Goal: Book appointment/travel/reservation

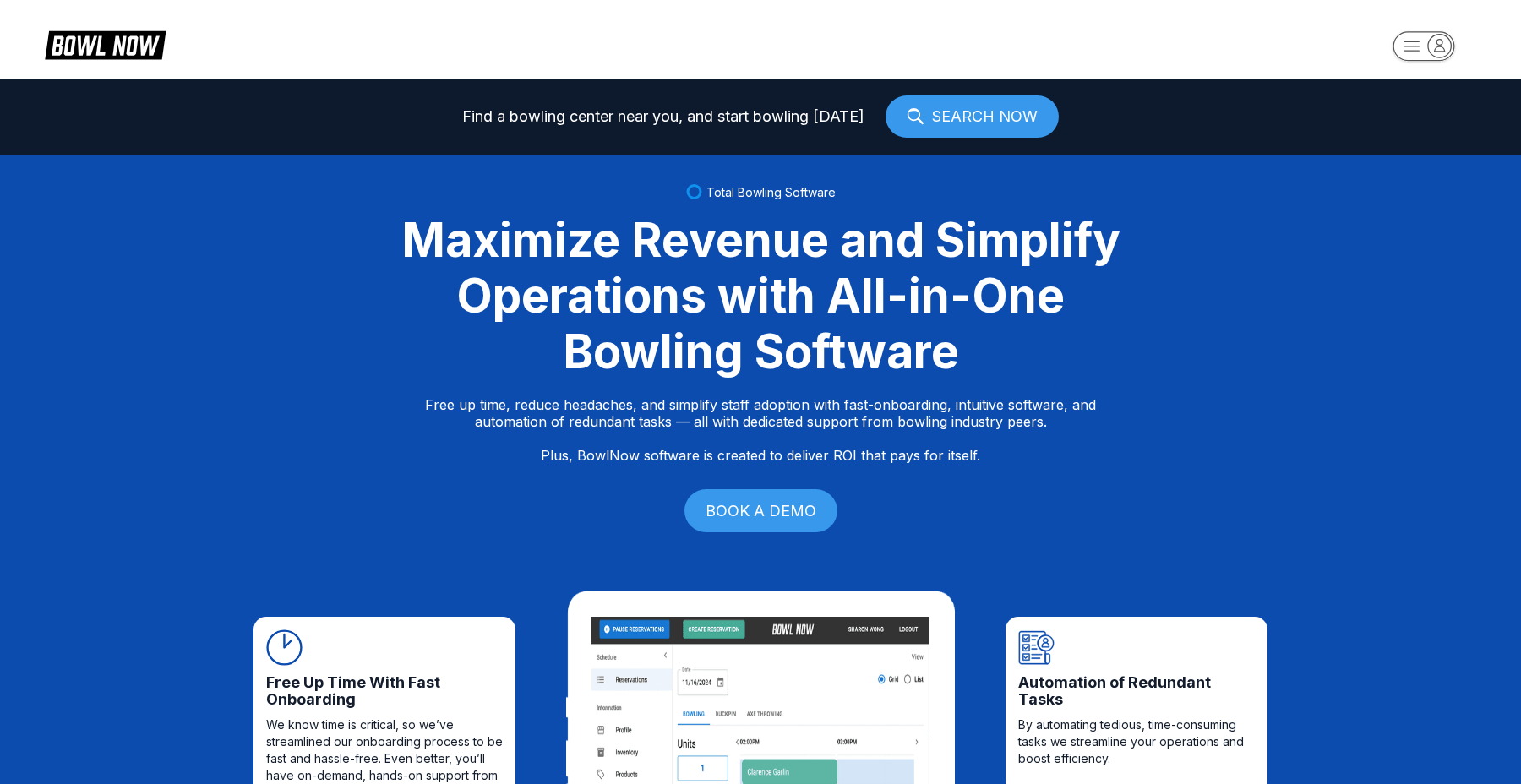
click at [1414, 50] on icon "button" at bounding box center [1412, 46] width 15 height 9
click at [1402, 96] on div "Log In / Sign Up" at bounding box center [1424, 96] width 118 height 30
select select "**"
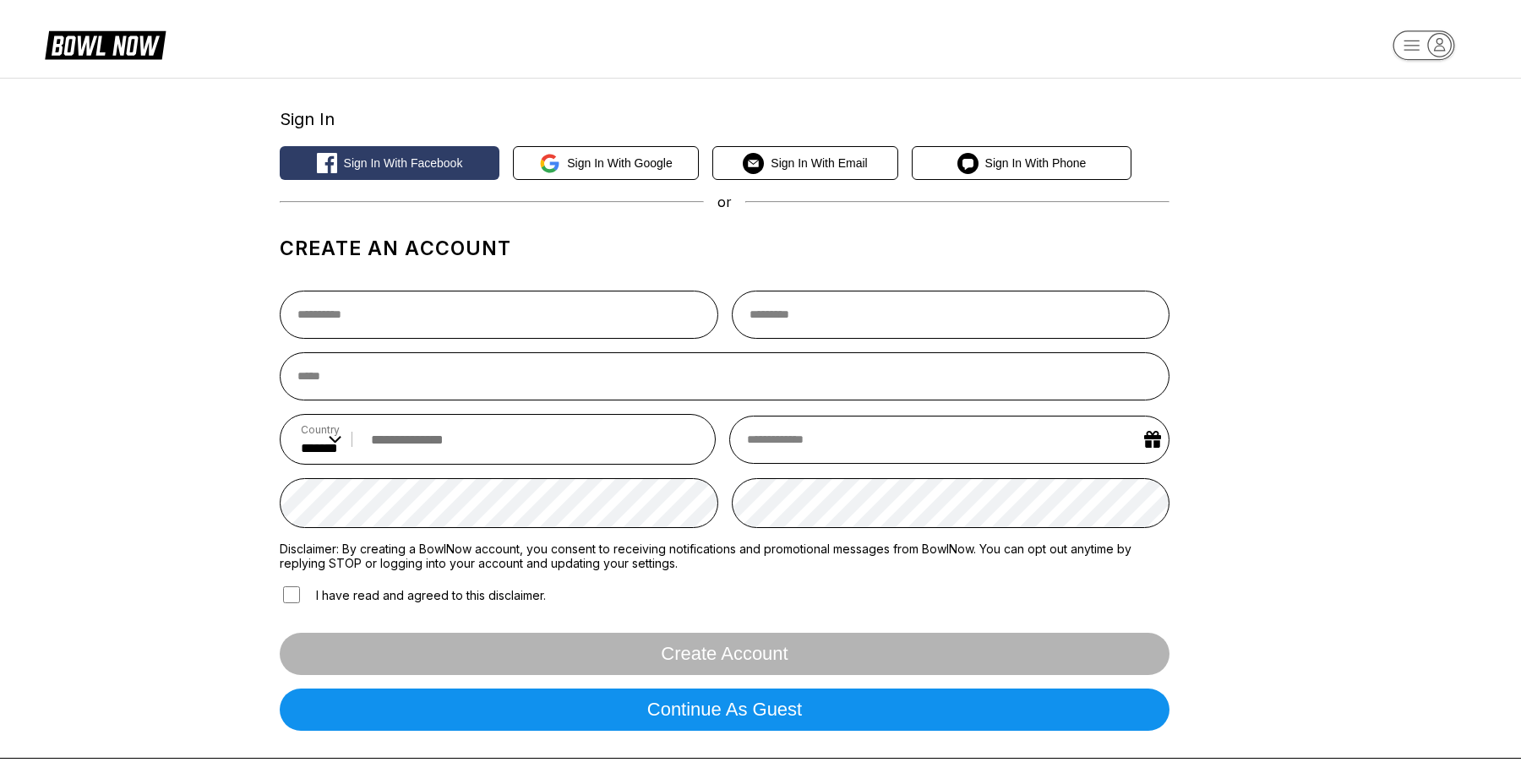
click at [1425, 47] on rect "button" at bounding box center [1424, 45] width 61 height 30
click at [1434, 135] on div "Center Sign In" at bounding box center [1424, 132] width 118 height 30
click at [88, 54] on icon at bounding box center [119, 45] width 82 height 19
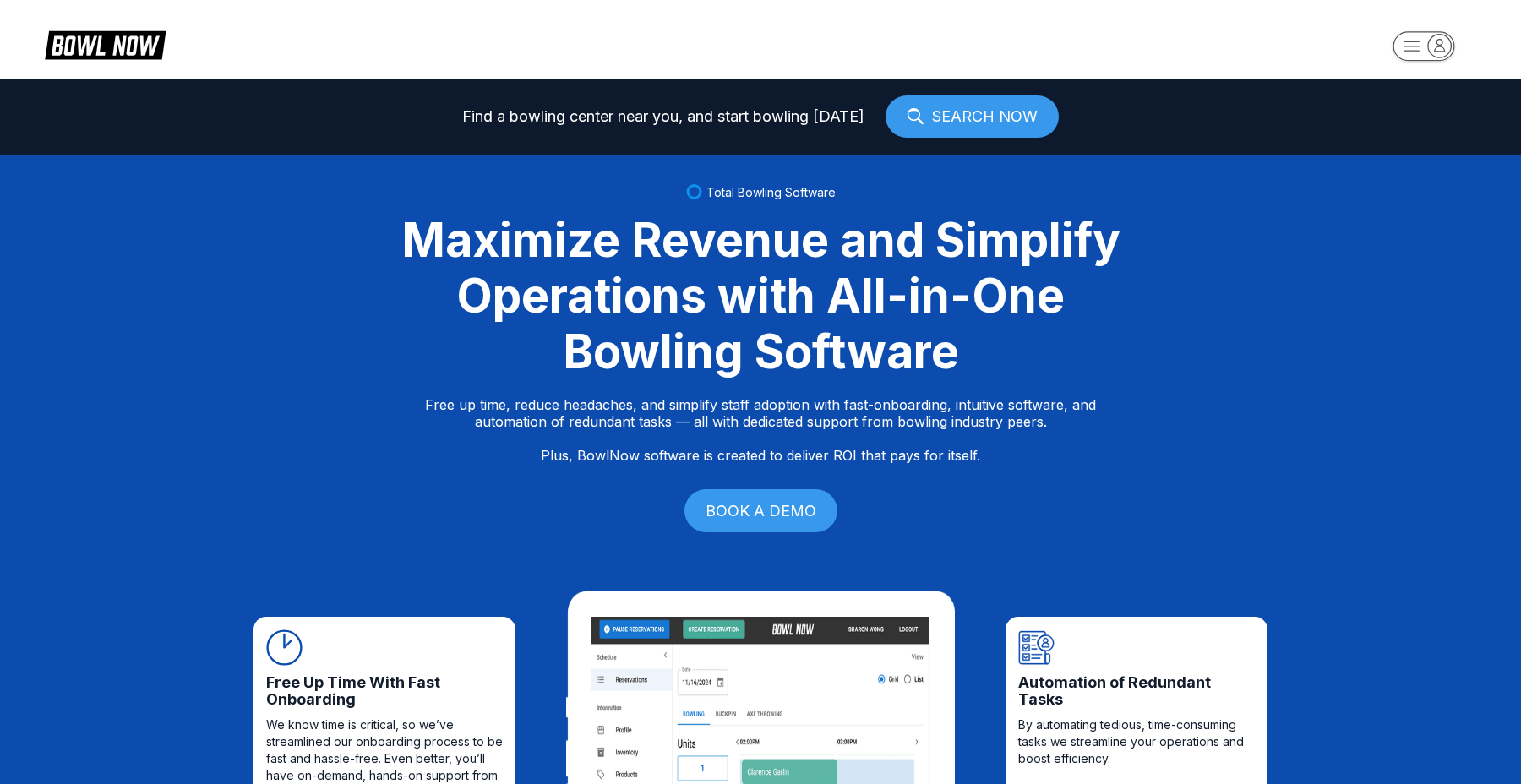
click at [952, 121] on link "SEARCH NOW" at bounding box center [972, 117] width 174 height 43
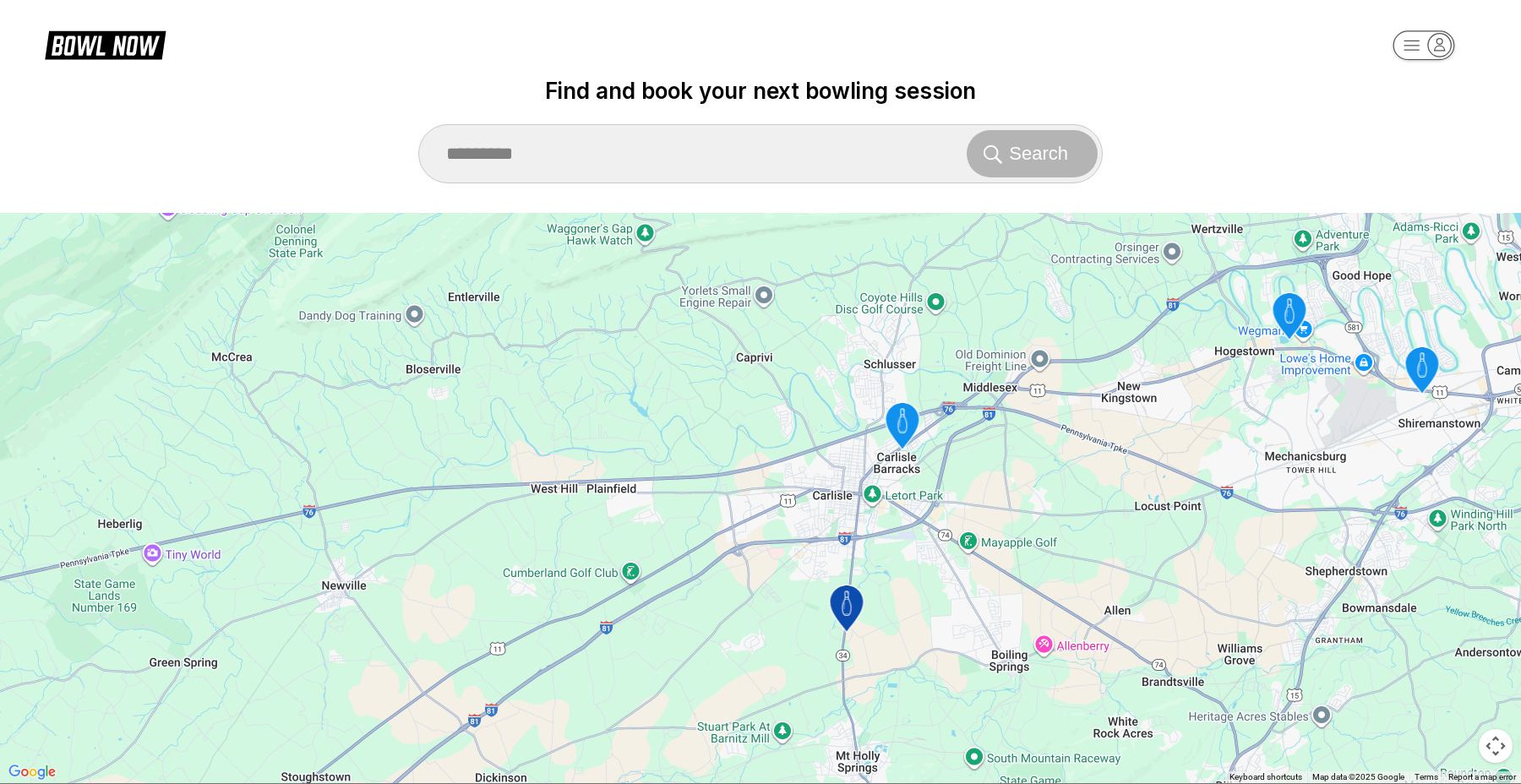
click at [906, 426] on icon "Strike Zone Bowling Center" at bounding box center [902, 426] width 33 height 47
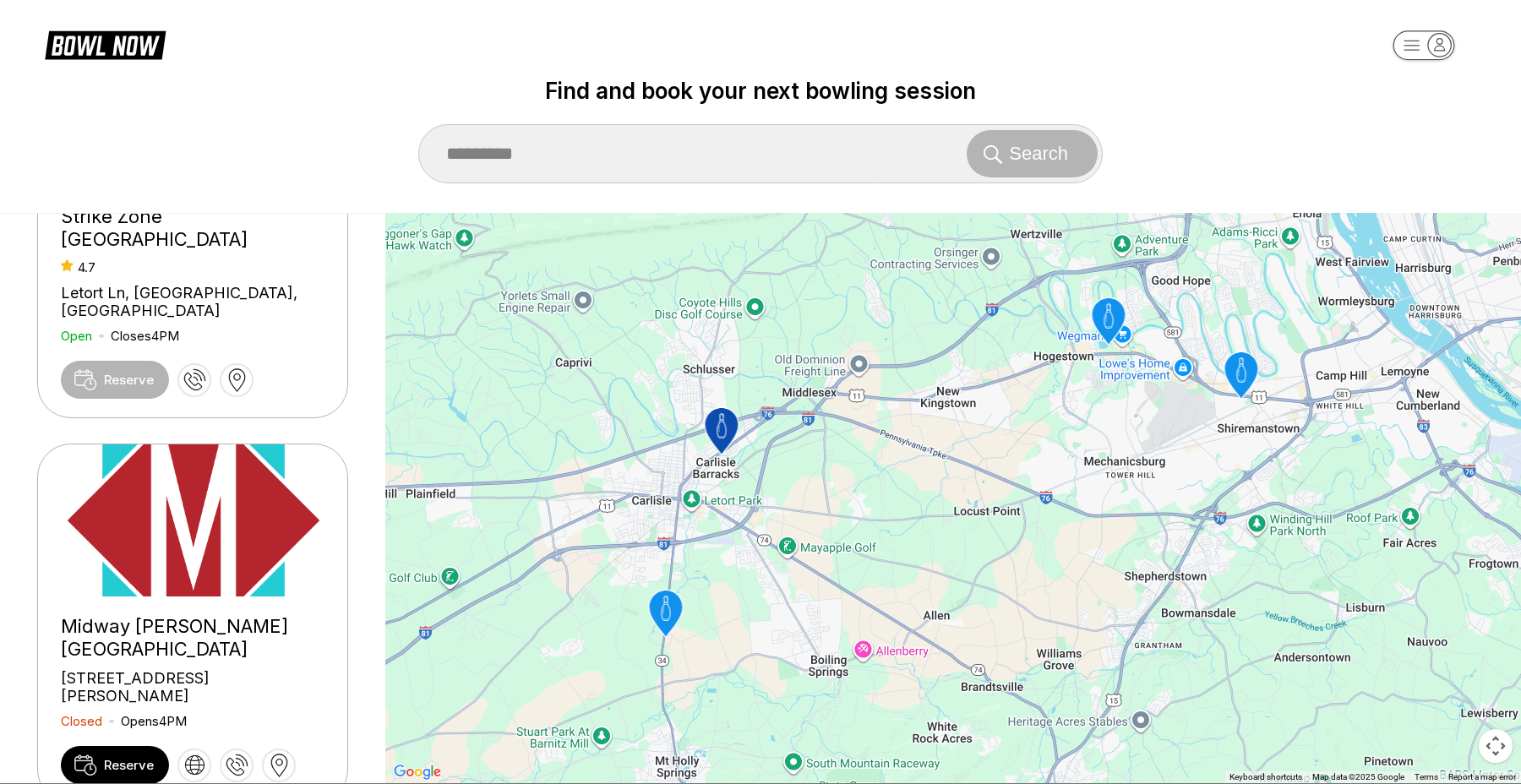
scroll to position [251, 0]
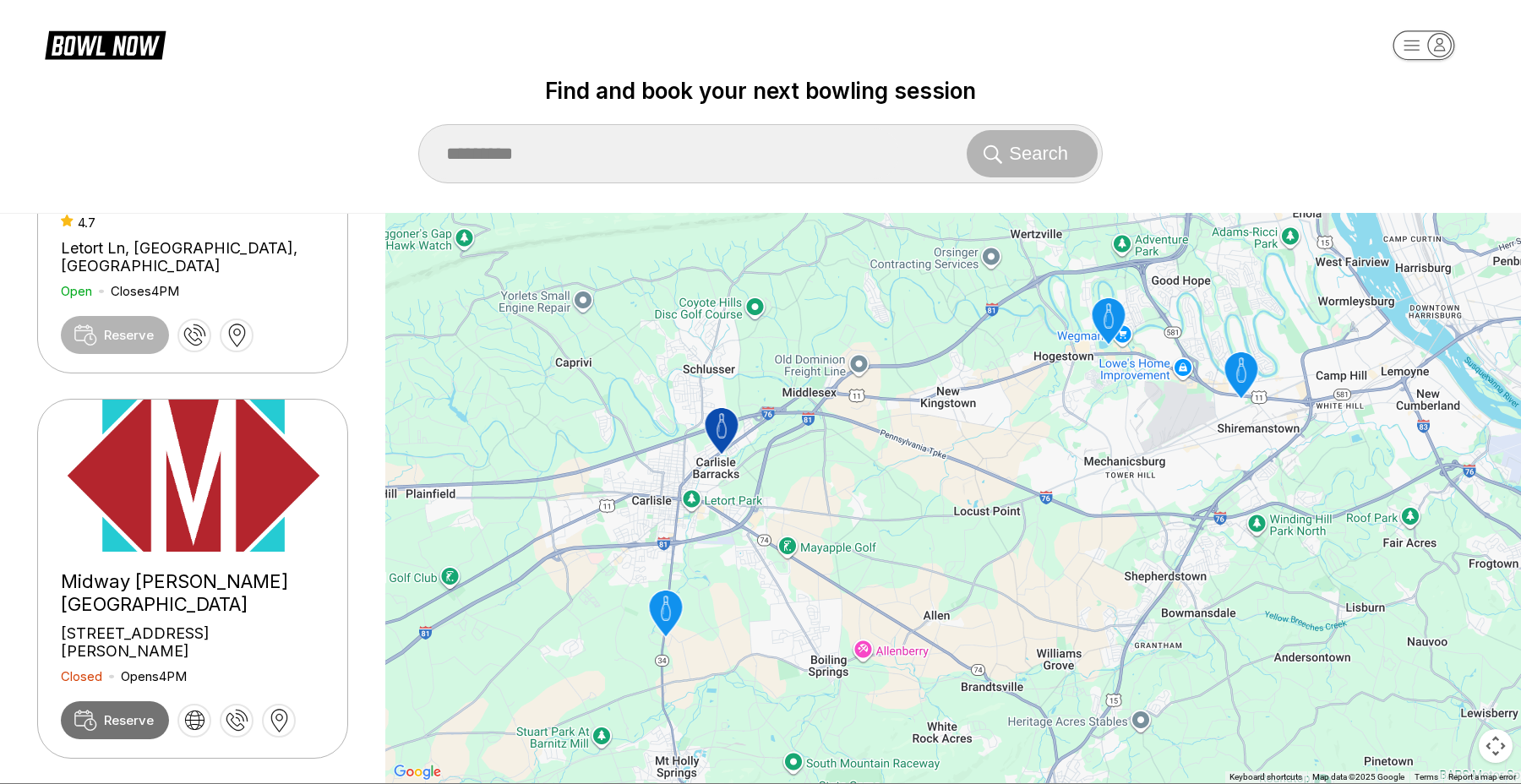
click at [122, 713] on span "Reserve" at bounding box center [129, 720] width 50 height 16
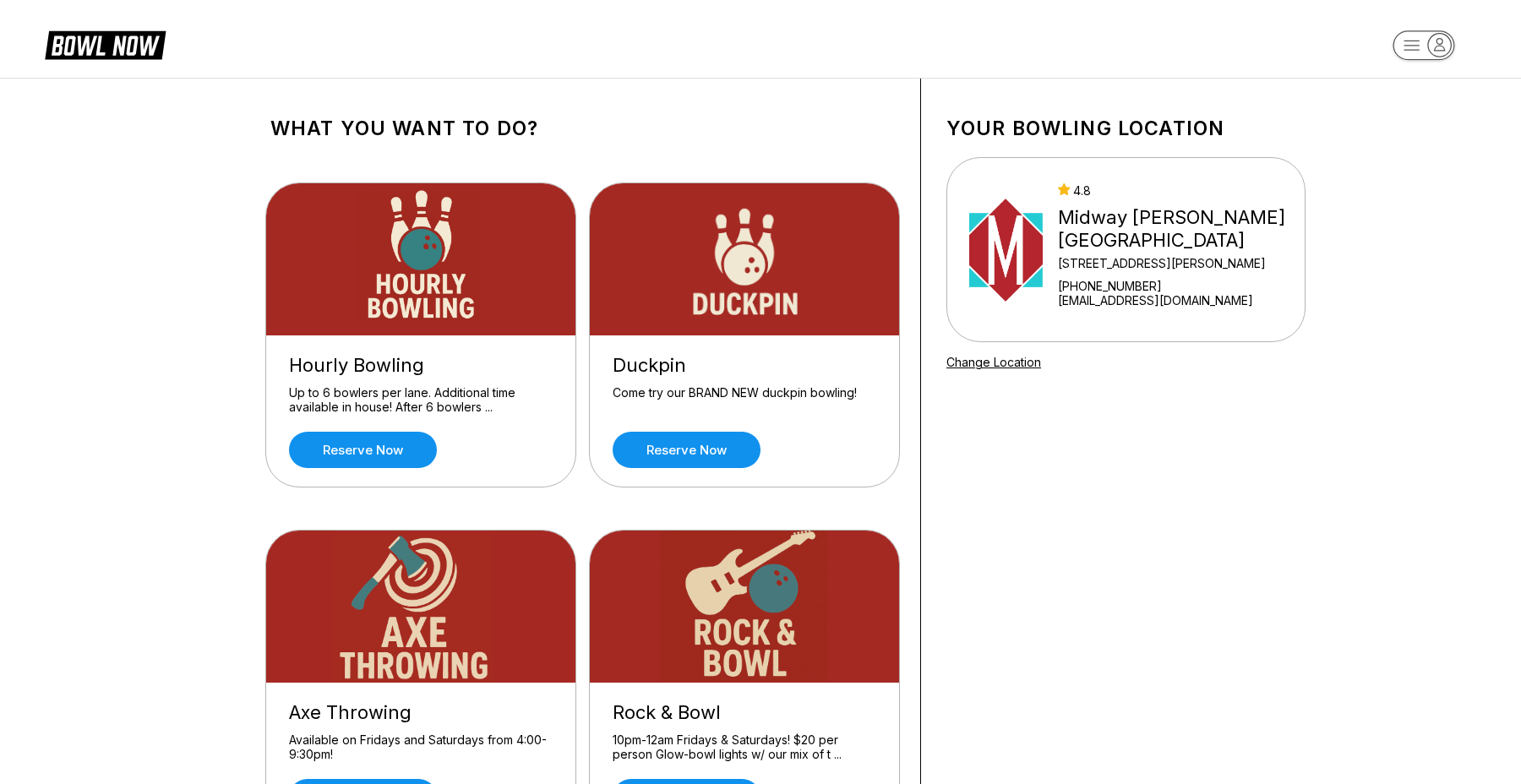
click at [1043, 257] on img at bounding box center [1006, 250] width 73 height 127
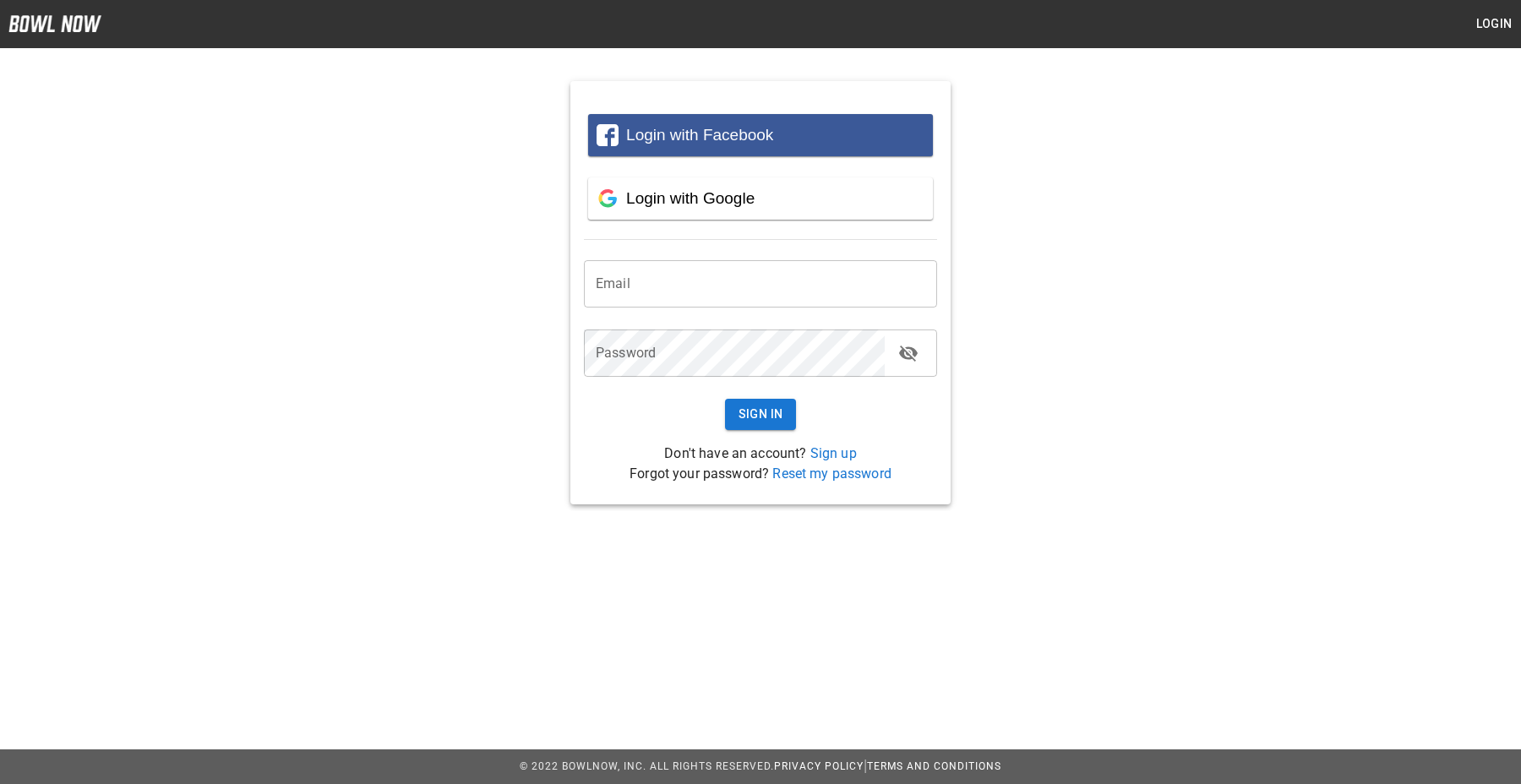
click at [703, 276] on input "email" at bounding box center [760, 284] width 354 height 47
type input "**********"
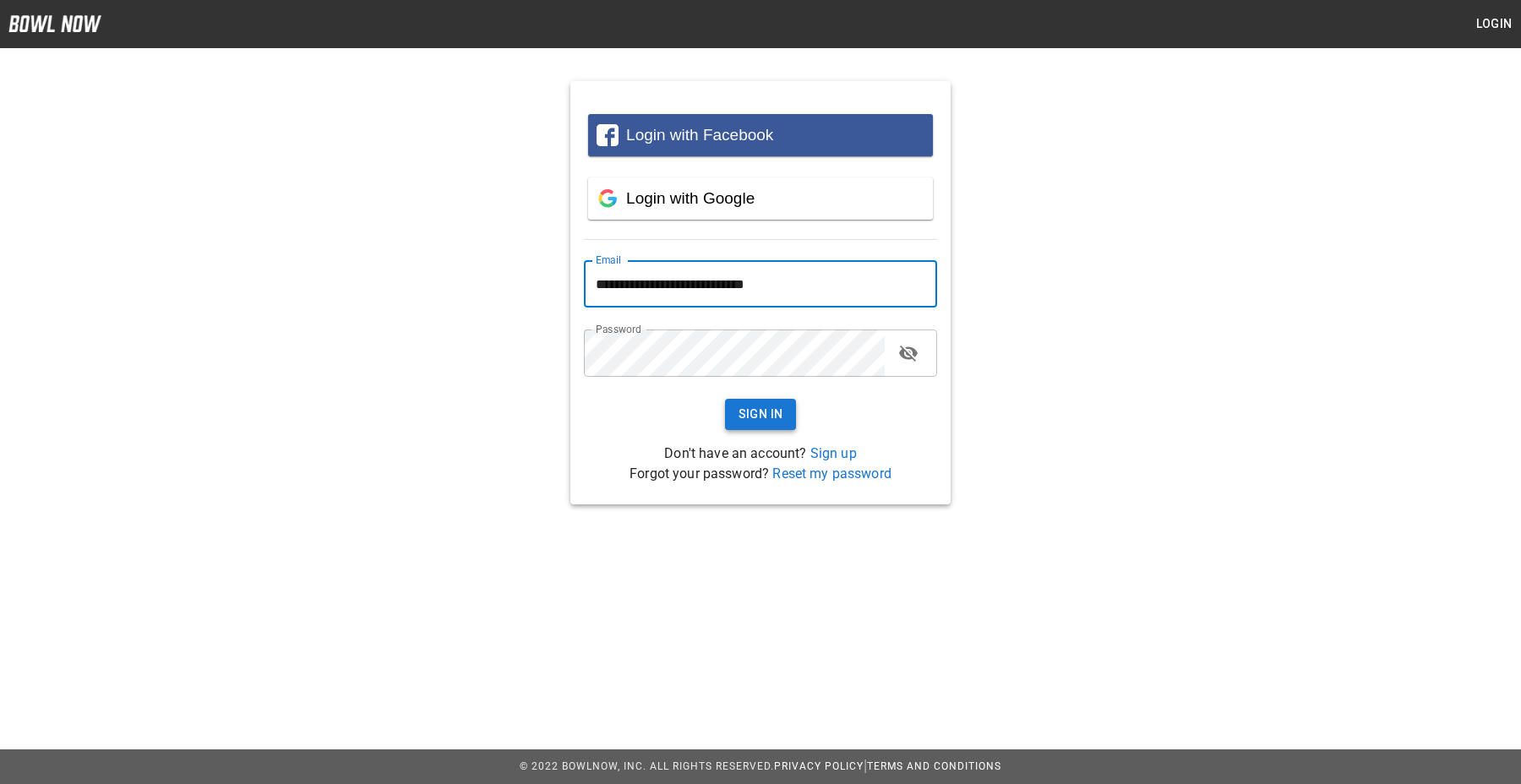
click at [757, 416] on button "Sign In" at bounding box center [760, 415] width 71 height 32
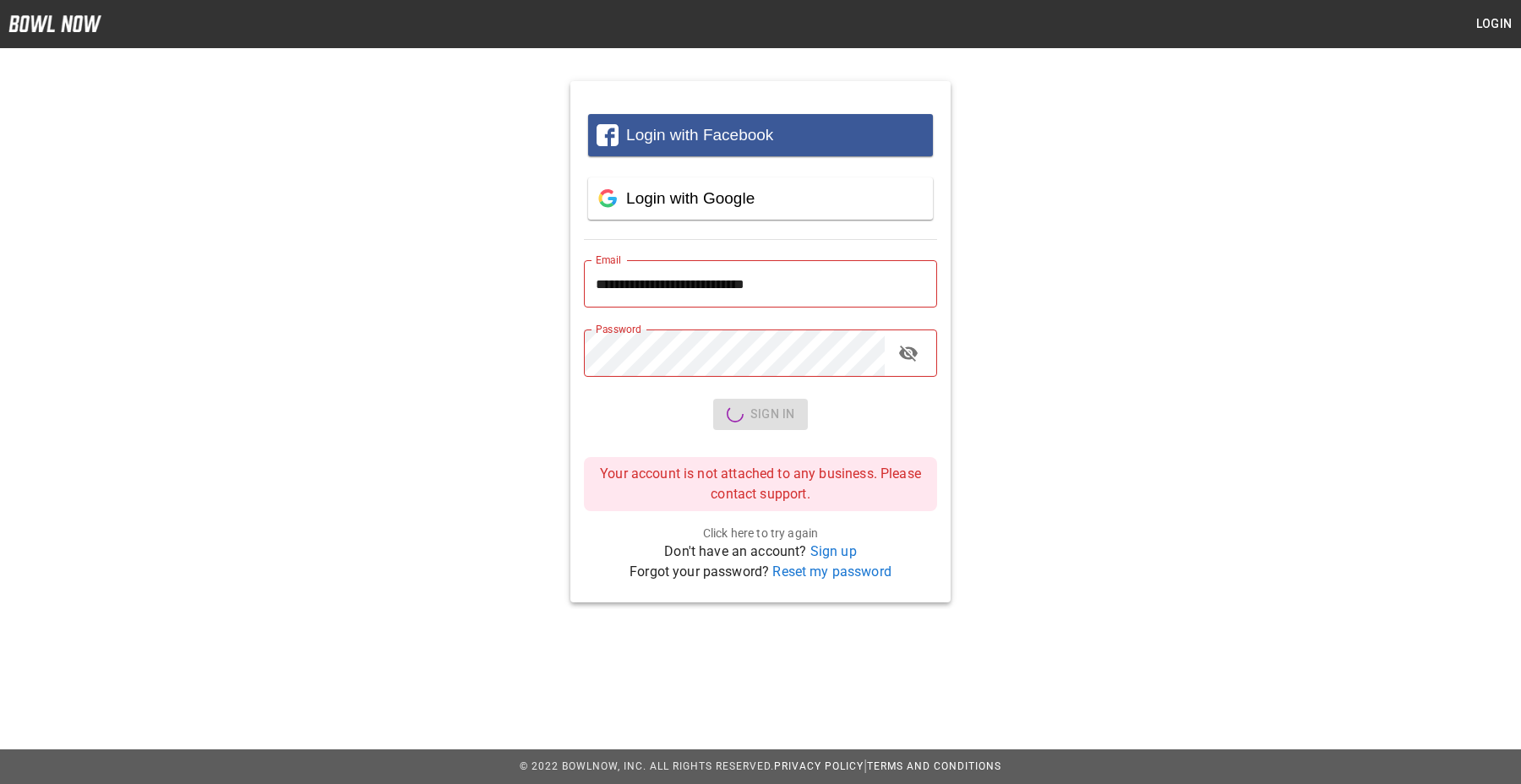
click at [536, 420] on div "**********" at bounding box center [760, 328] width 1521 height 548
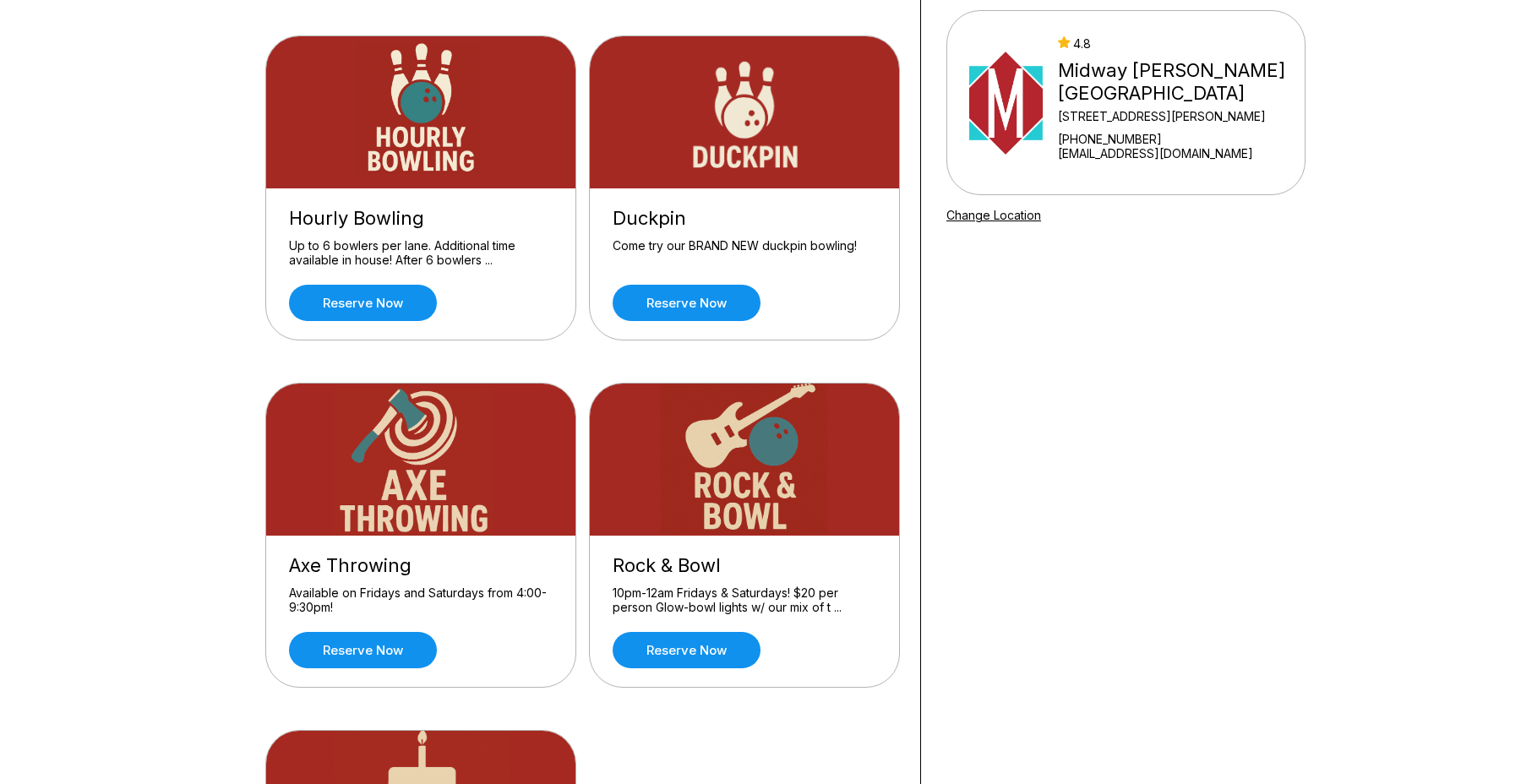
scroll to position [127, 0]
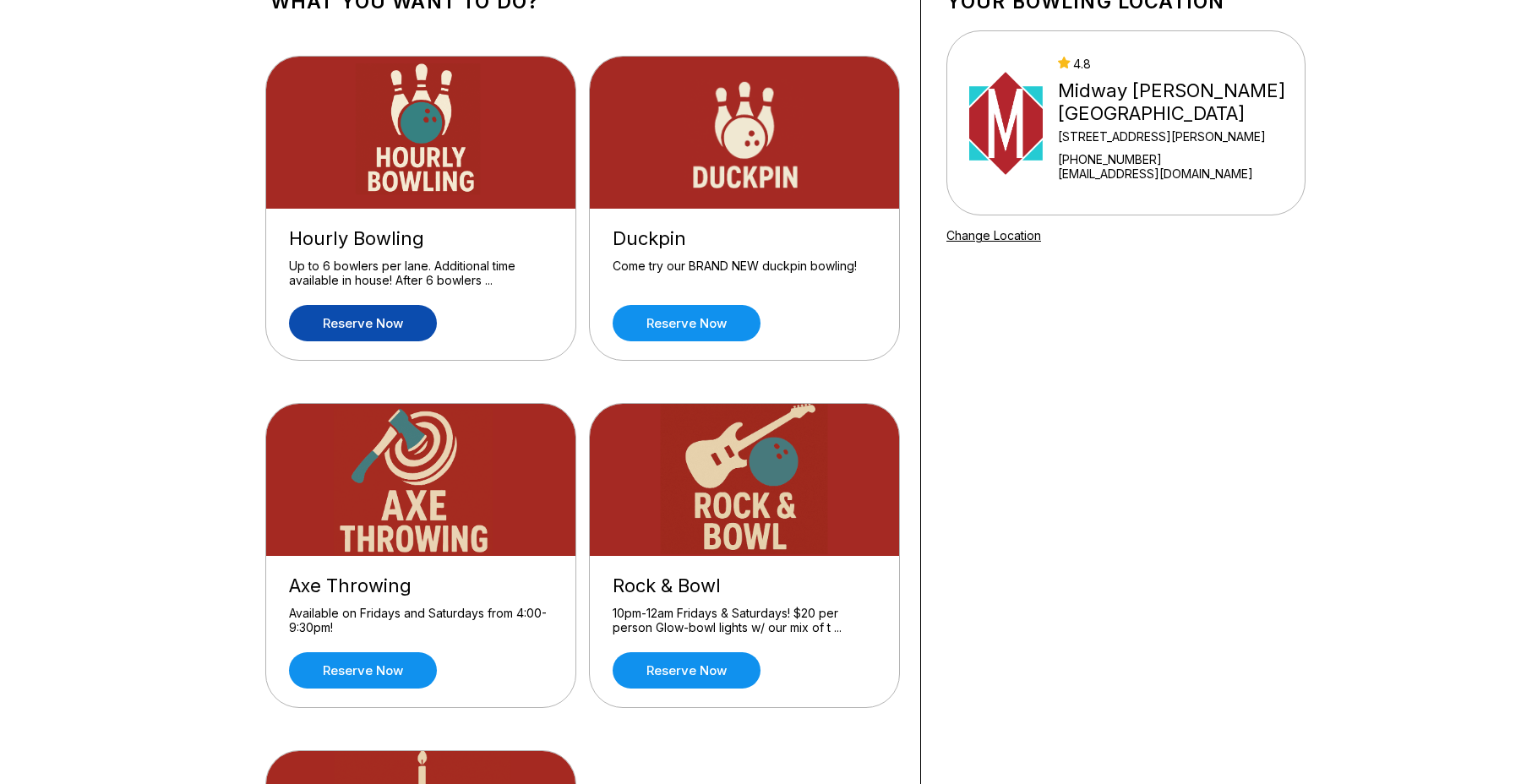
click at [316, 325] on link "Reserve now" at bounding box center [362, 323] width 148 height 36
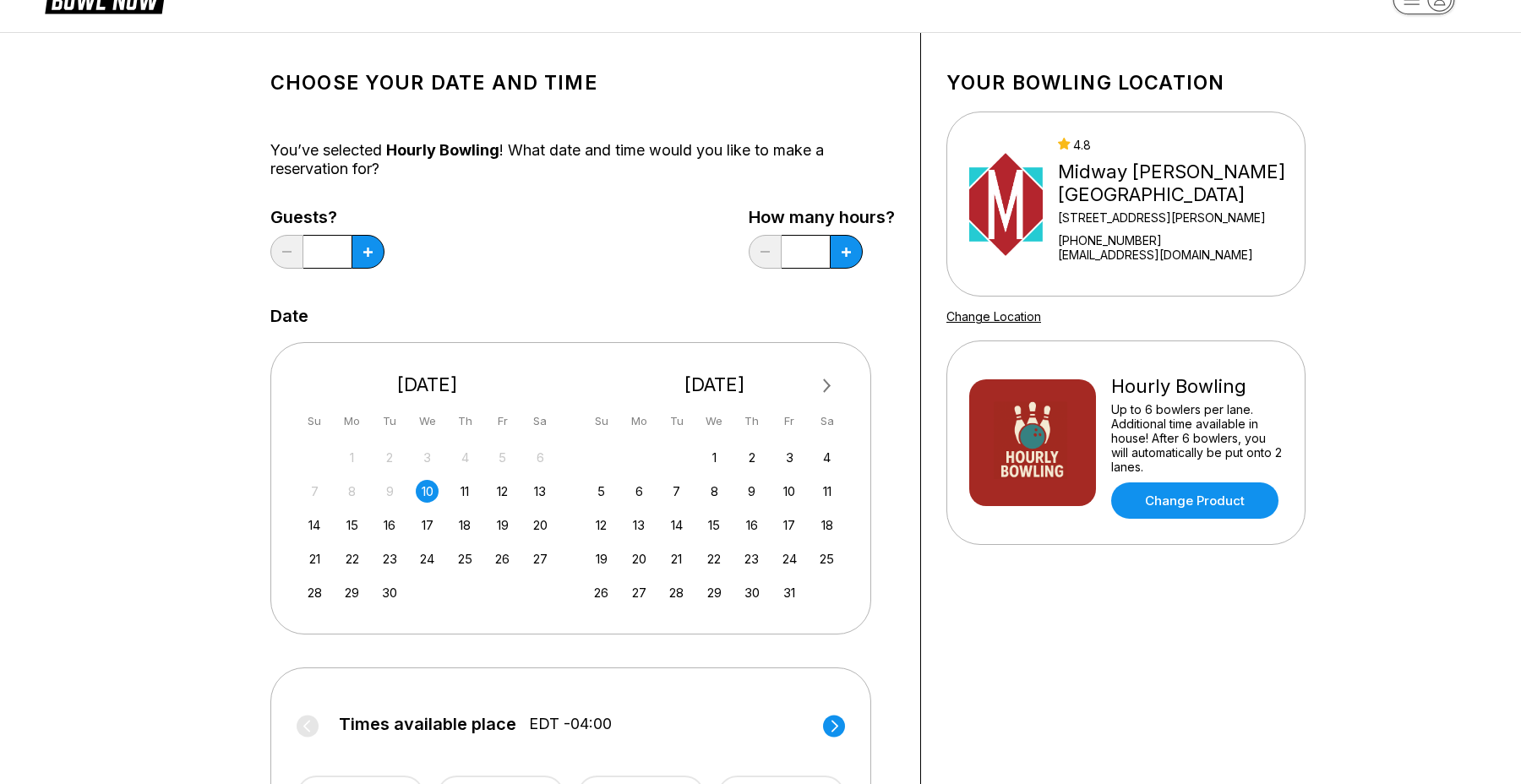
scroll to position [45, 0]
click at [363, 256] on button at bounding box center [368, 252] width 33 height 33
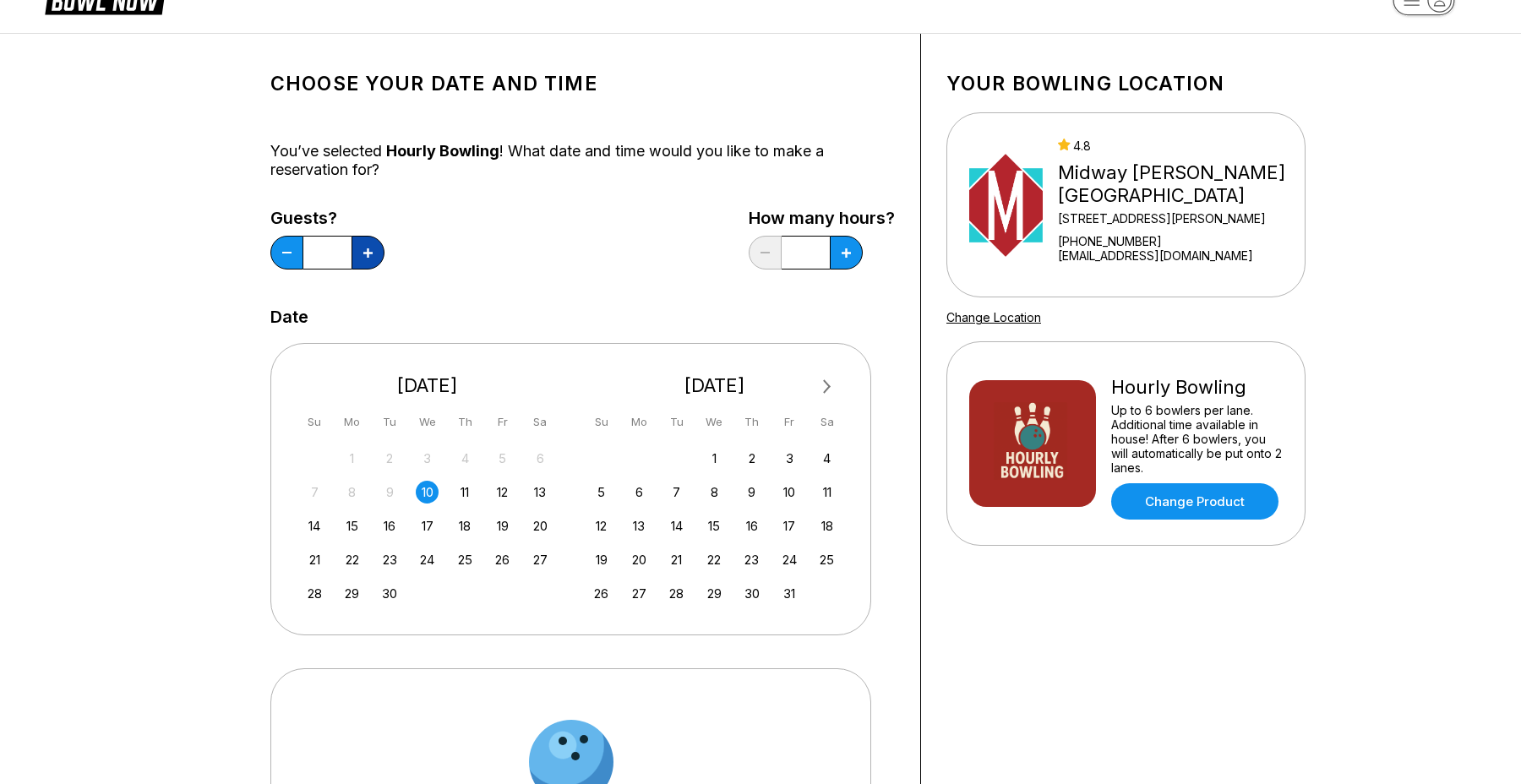
click at [363, 256] on button at bounding box center [368, 252] width 33 height 33
type input "*"
click at [543, 496] on div "13" at bounding box center [540, 492] width 23 height 23
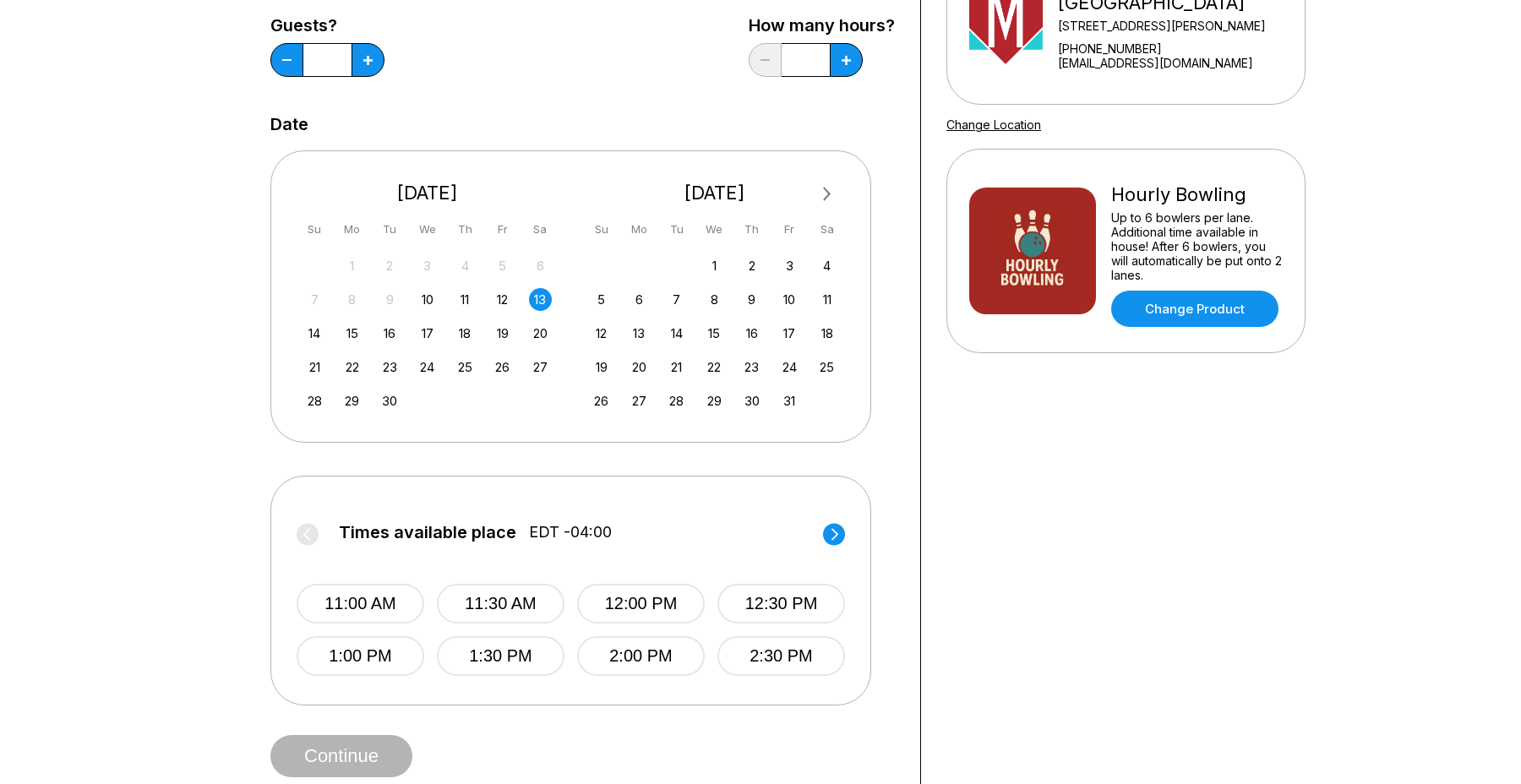
scroll to position [353, 0]
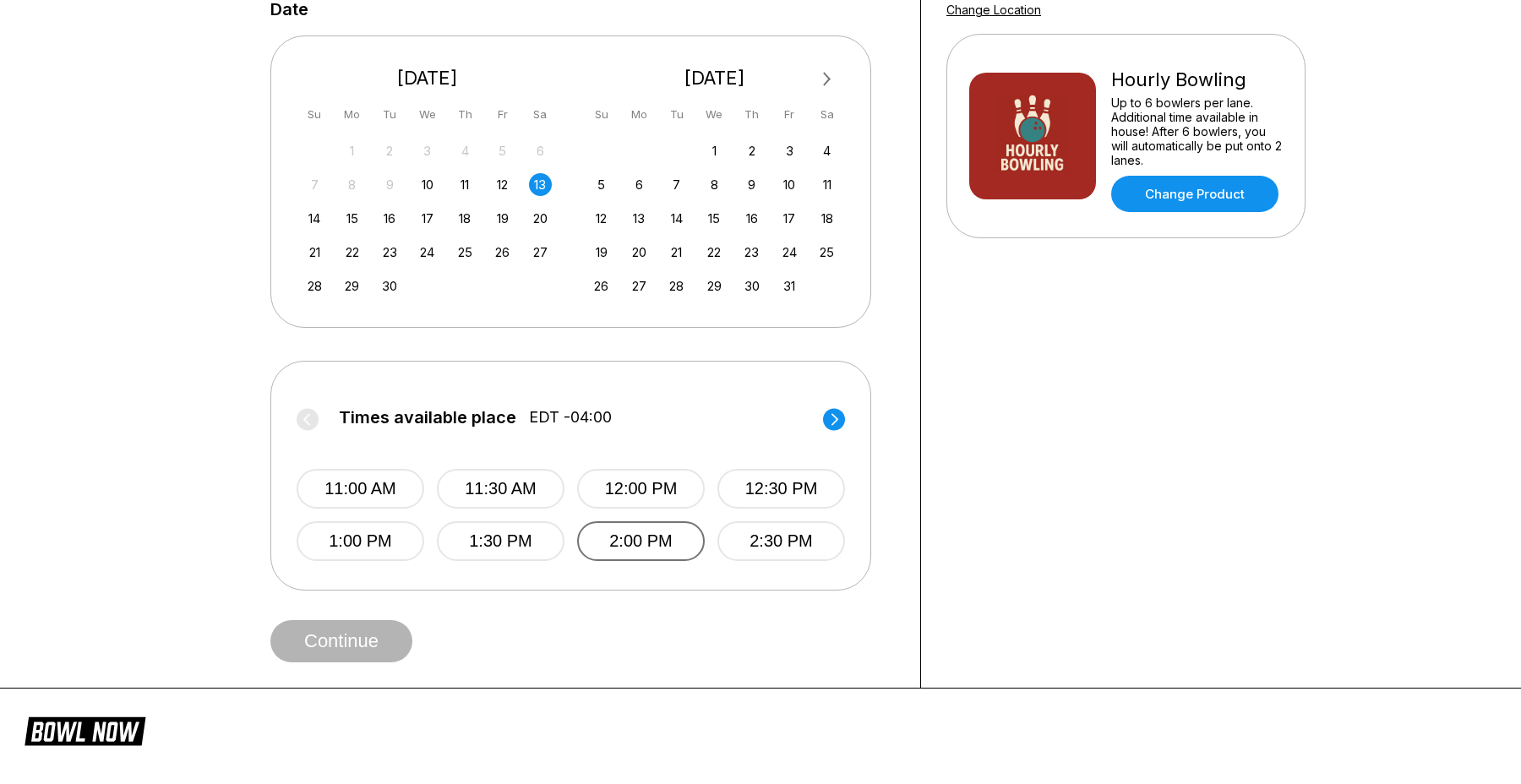
click at [629, 540] on button "2:00 PM" at bounding box center [641, 541] width 128 height 40
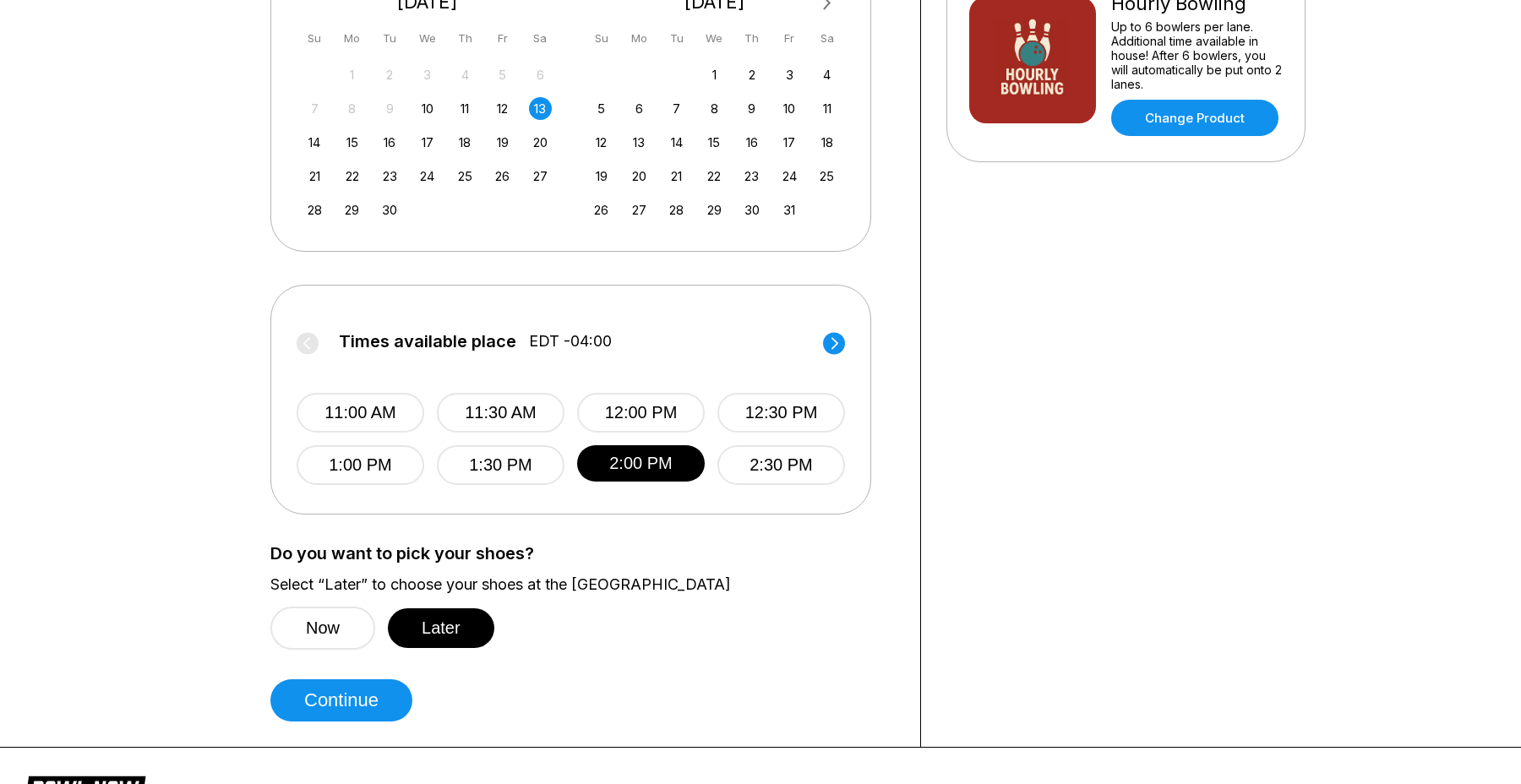
scroll to position [495, 0]
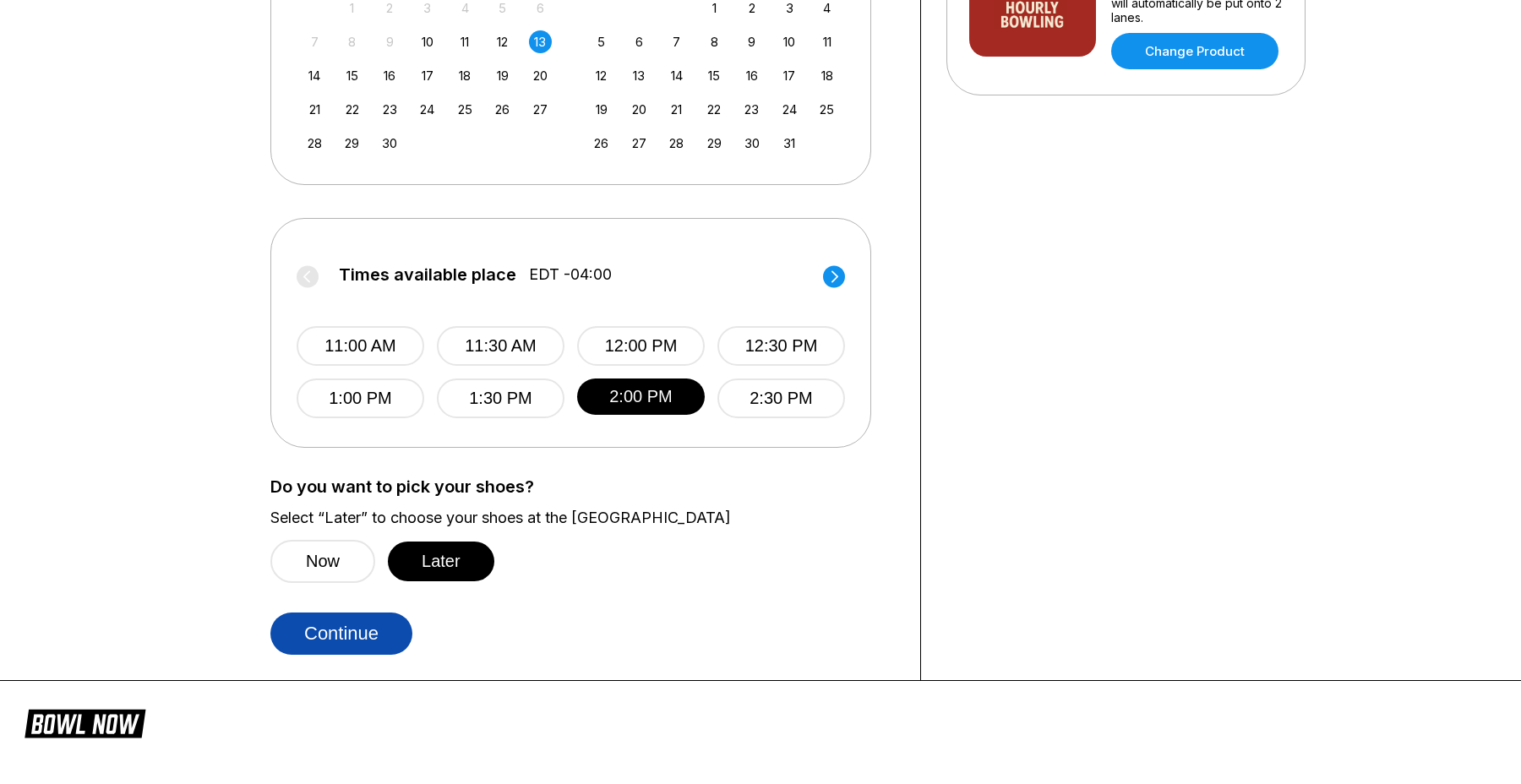
click at [330, 633] on button "Continue" at bounding box center [341, 634] width 142 height 43
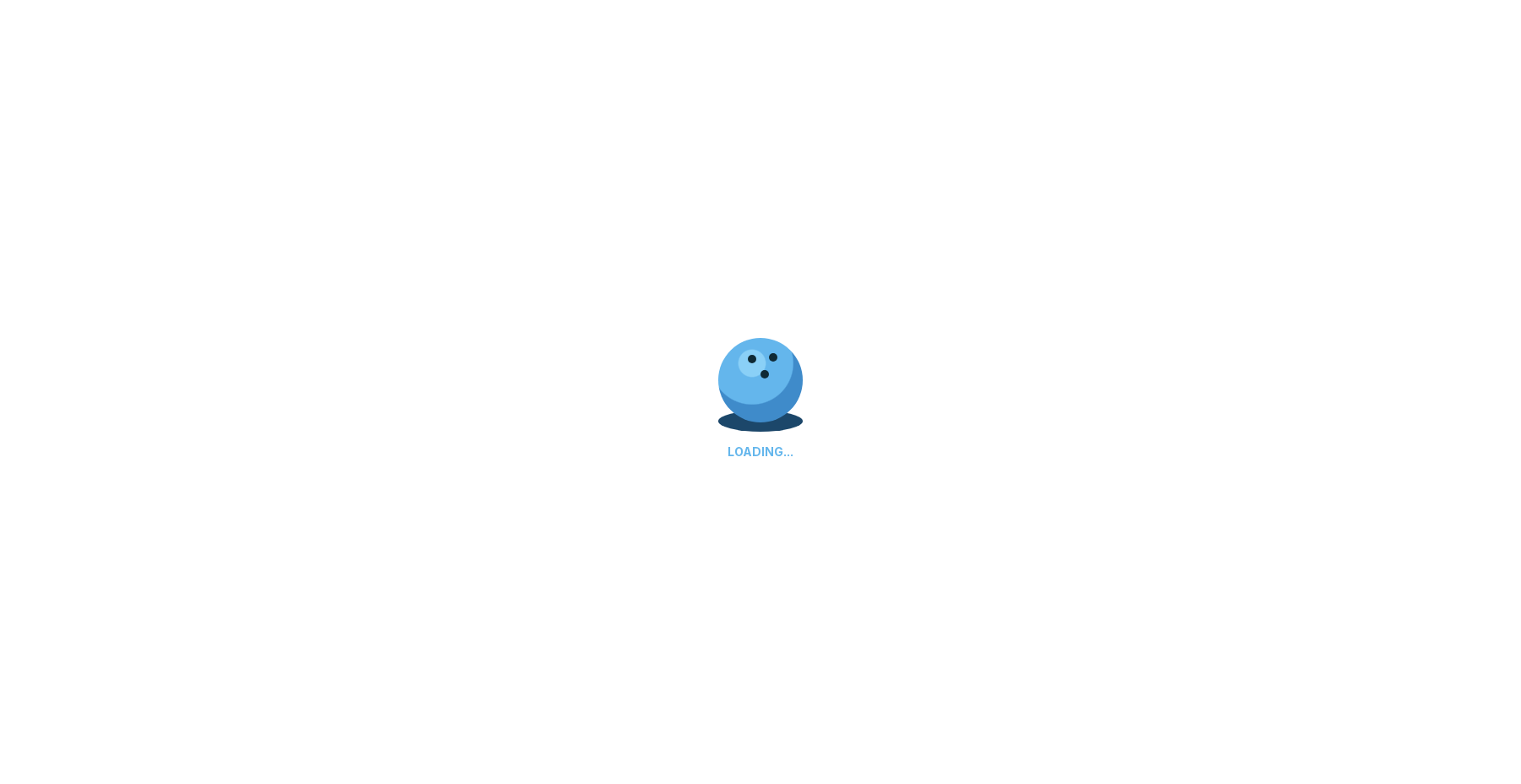
select select "**"
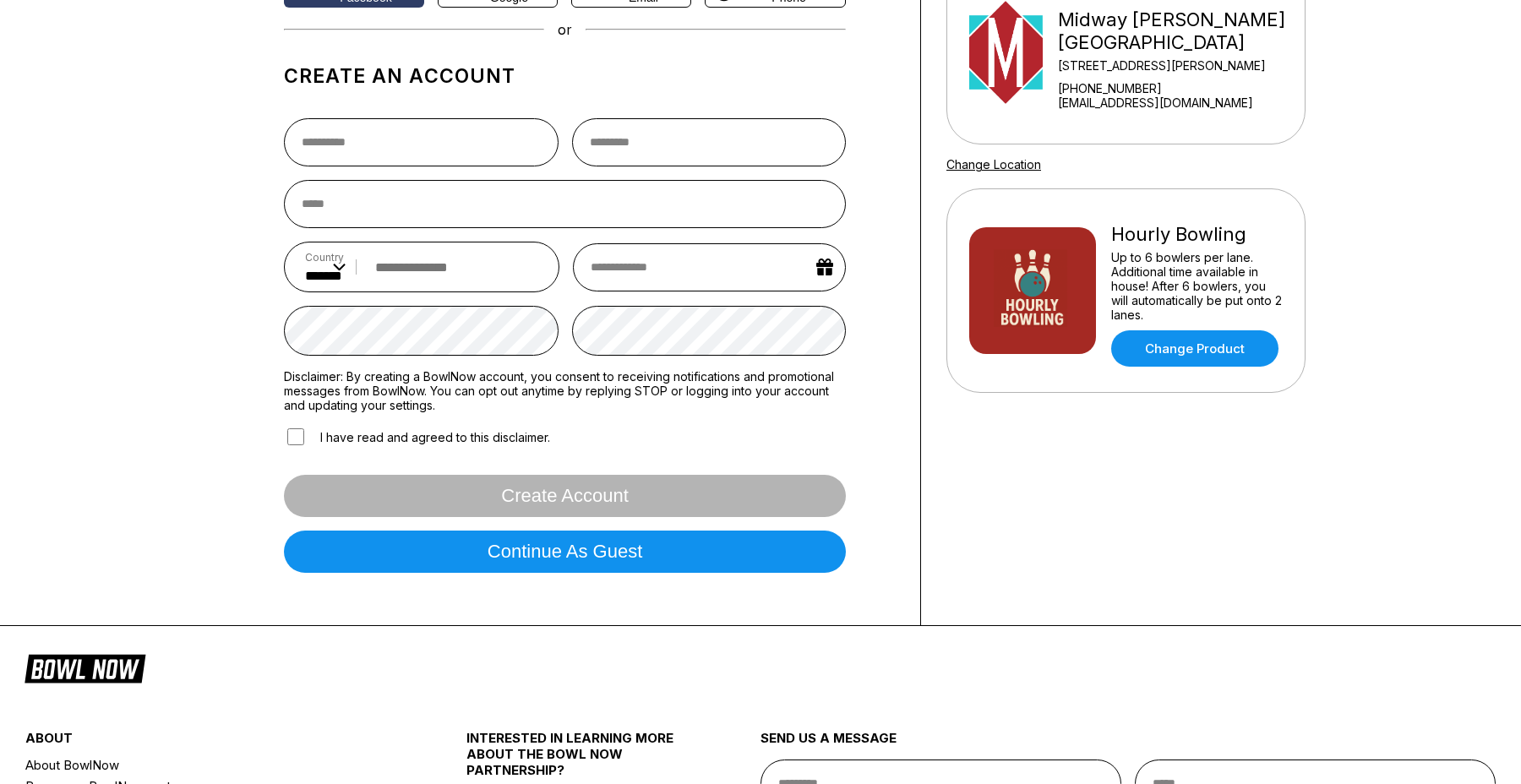
scroll to position [192, 0]
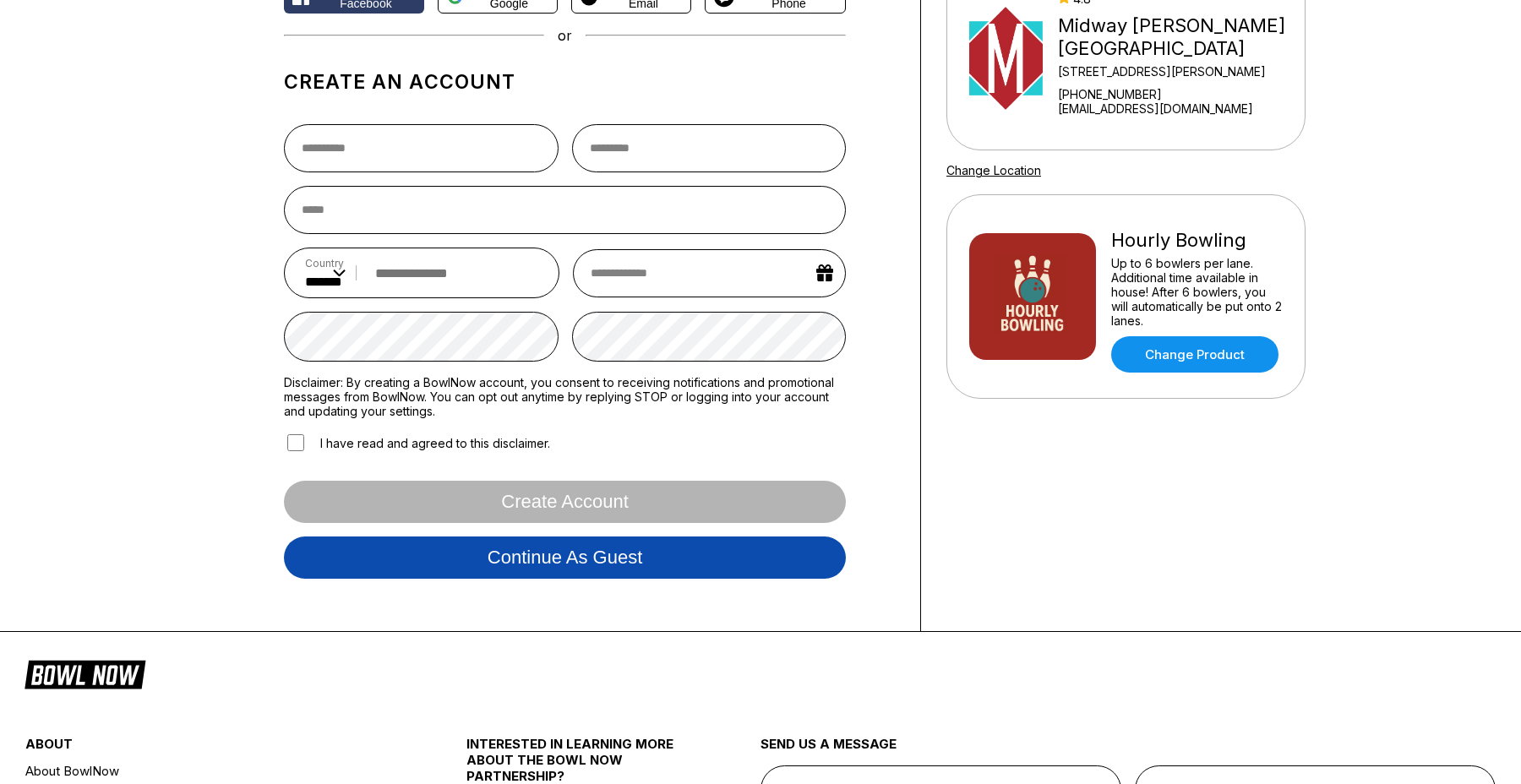
click at [409, 563] on button "Continue as guest" at bounding box center [565, 558] width 562 height 43
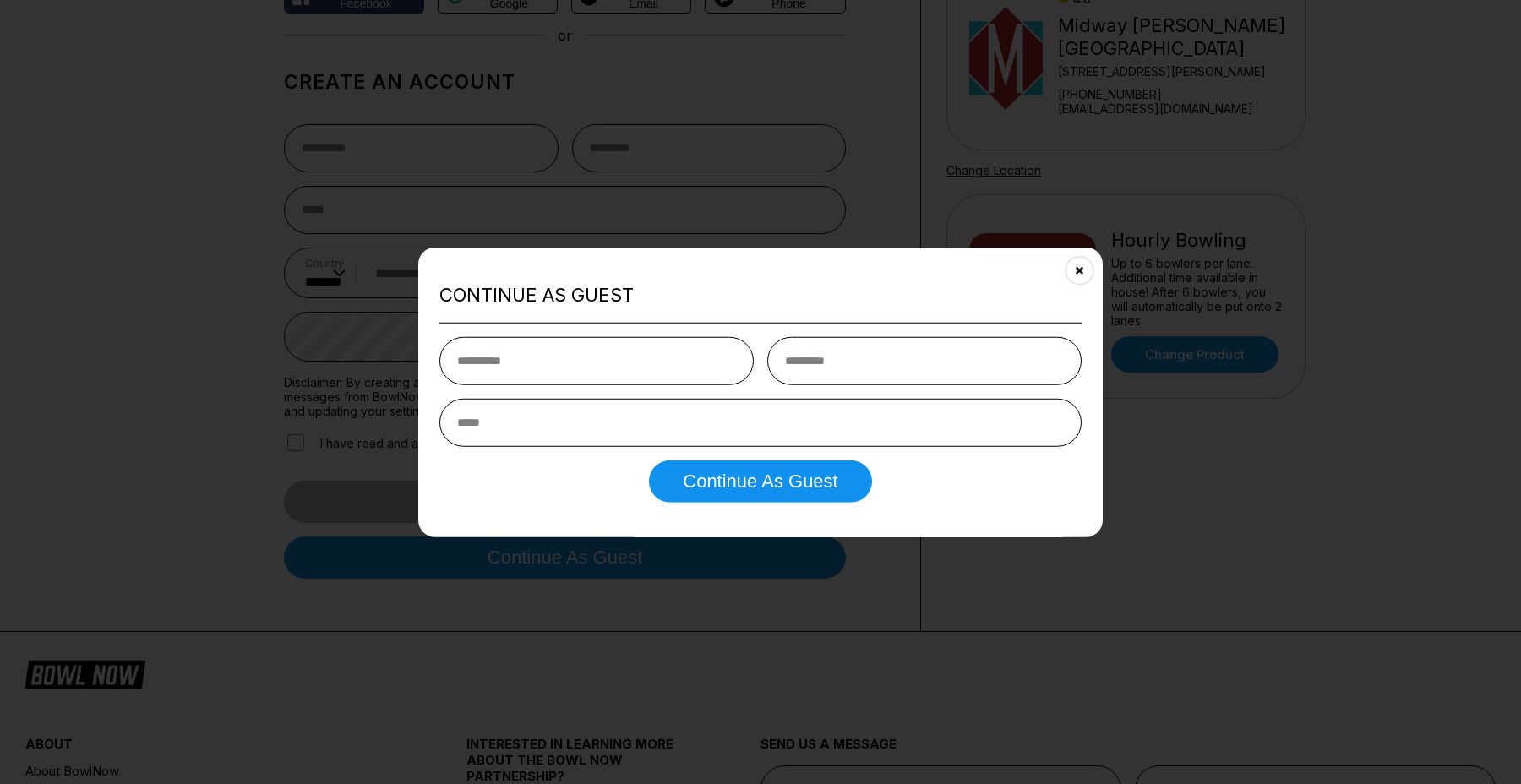
click at [589, 376] on input "text" at bounding box center [597, 360] width 315 height 48
type input "****"
type input "******"
click at [589, 421] on input "email" at bounding box center [761, 422] width 642 height 48
click at [520, 423] on input "email" at bounding box center [761, 422] width 642 height 48
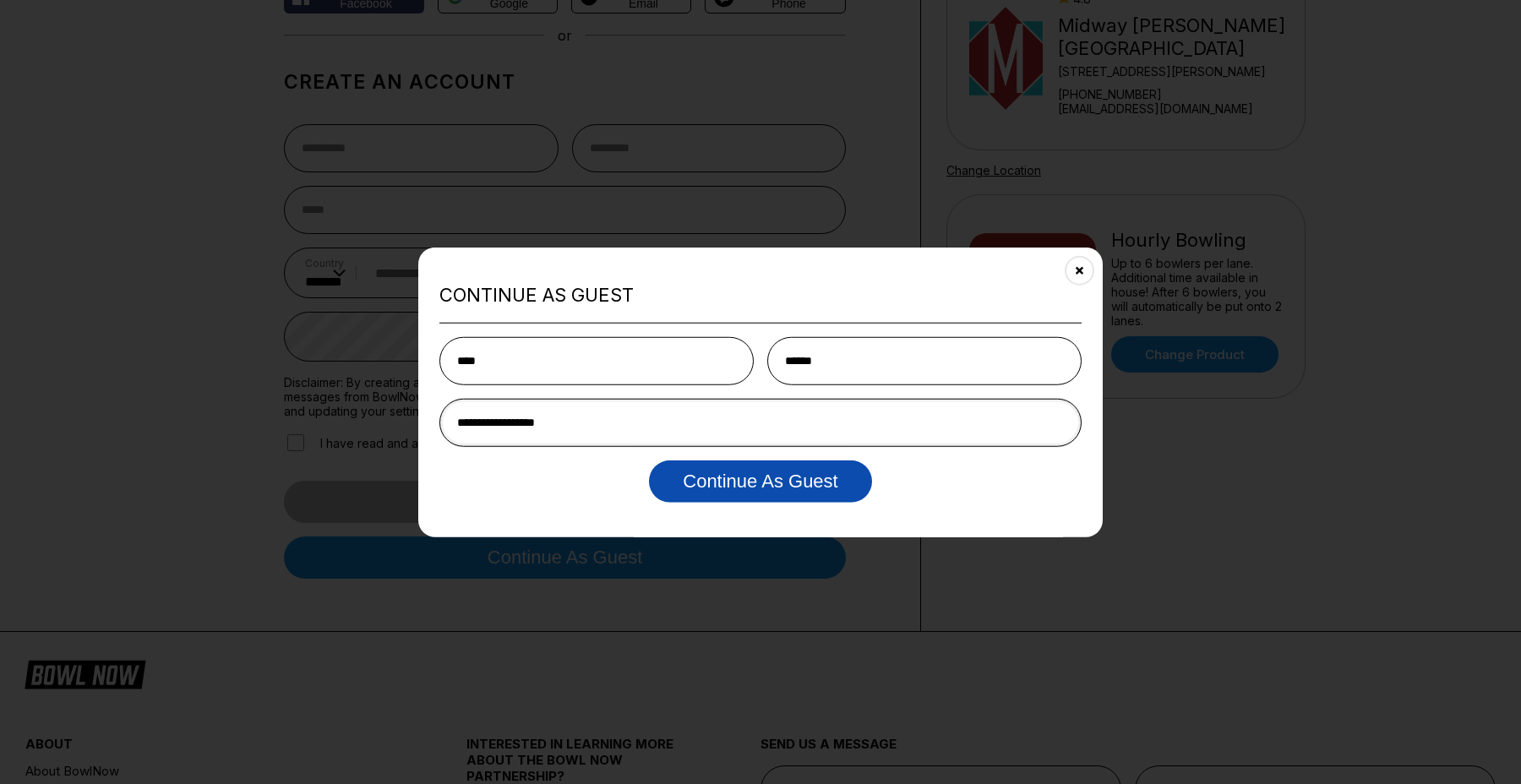
type input "**********"
click at [705, 479] on button "Continue as Guest" at bounding box center [760, 481] width 223 height 43
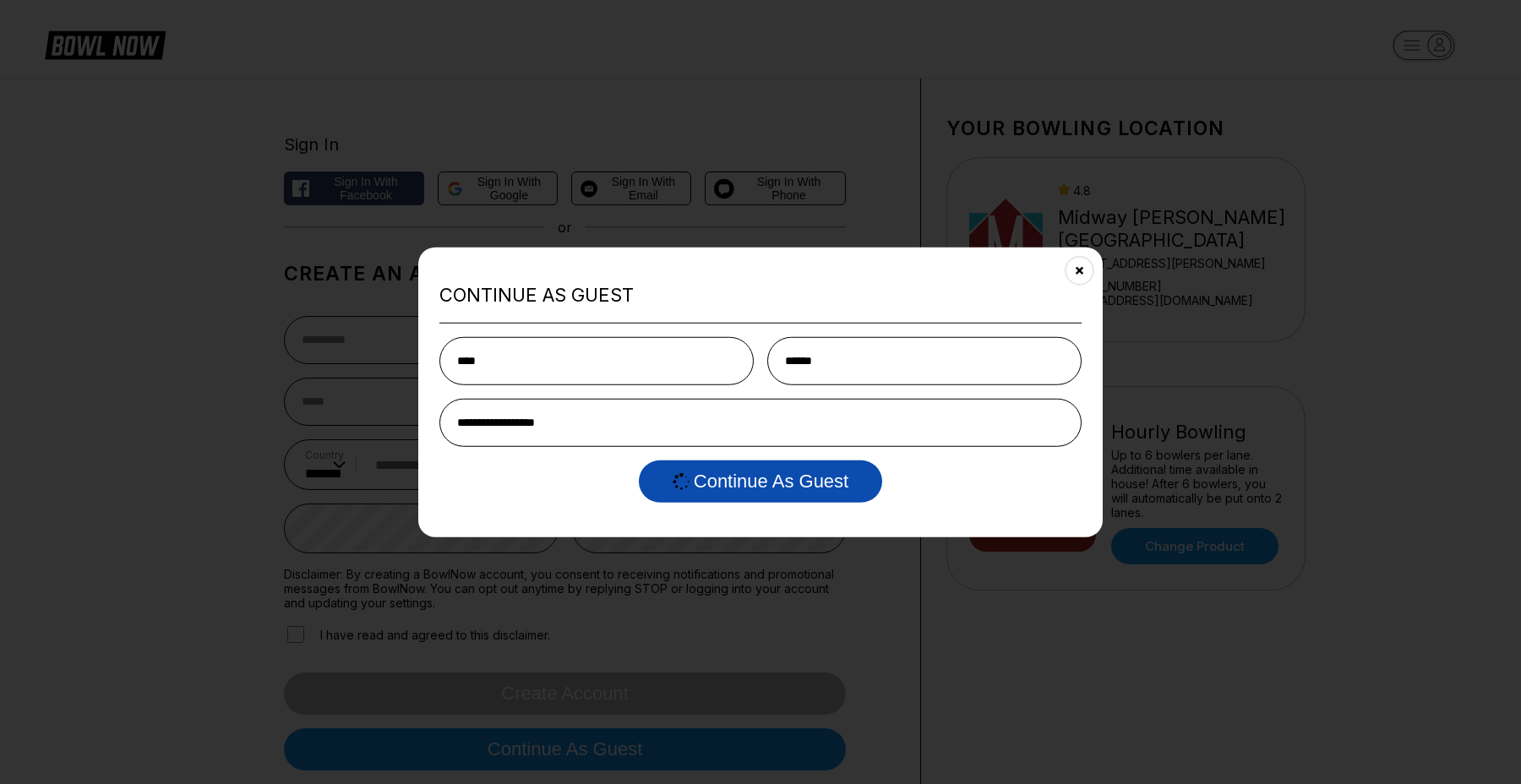
select select "**"
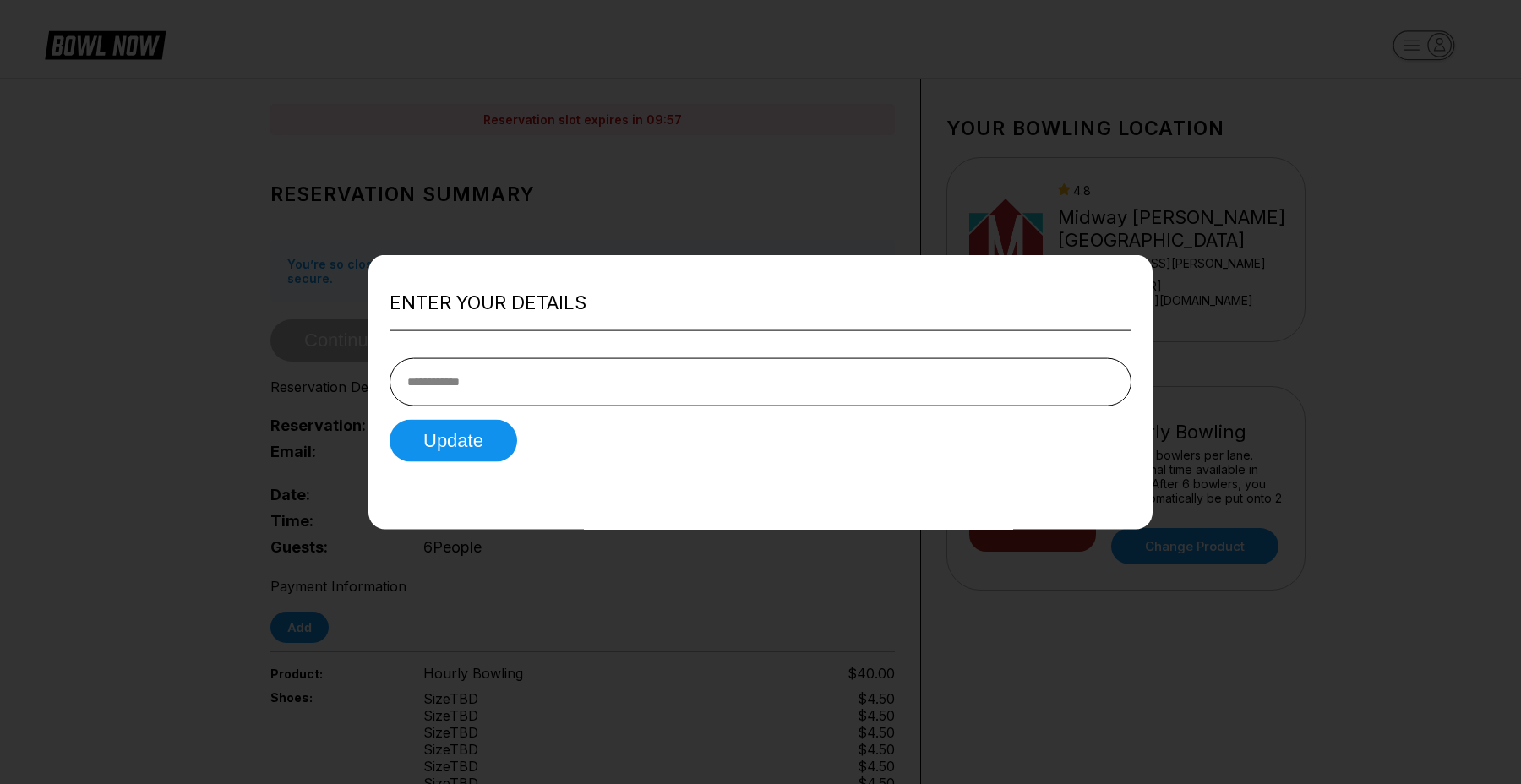
click at [448, 382] on input "tel" at bounding box center [761, 381] width 742 height 48
drag, startPoint x: 751, startPoint y: 330, endPoint x: 780, endPoint y: 319, distance: 31.0
click at [754, 329] on div "Enter your details Update" at bounding box center [760, 392] width 784 height 275
click at [920, 212] on div at bounding box center [760, 392] width 1521 height 784
click at [920, 213] on div at bounding box center [760, 392] width 1521 height 784
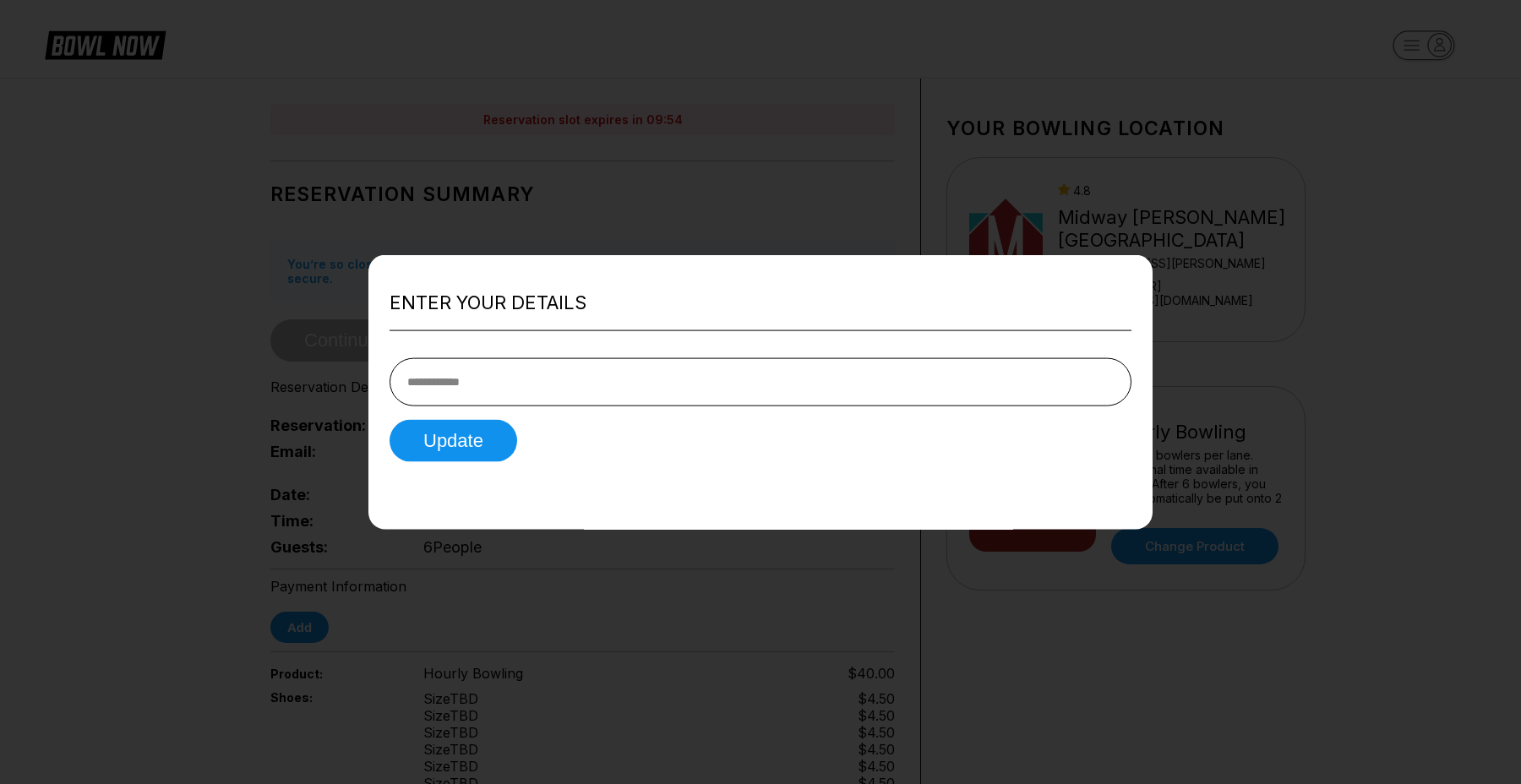
click at [356, 149] on div at bounding box center [760, 392] width 1521 height 784
